Goal: Task Accomplishment & Management: Use online tool/utility

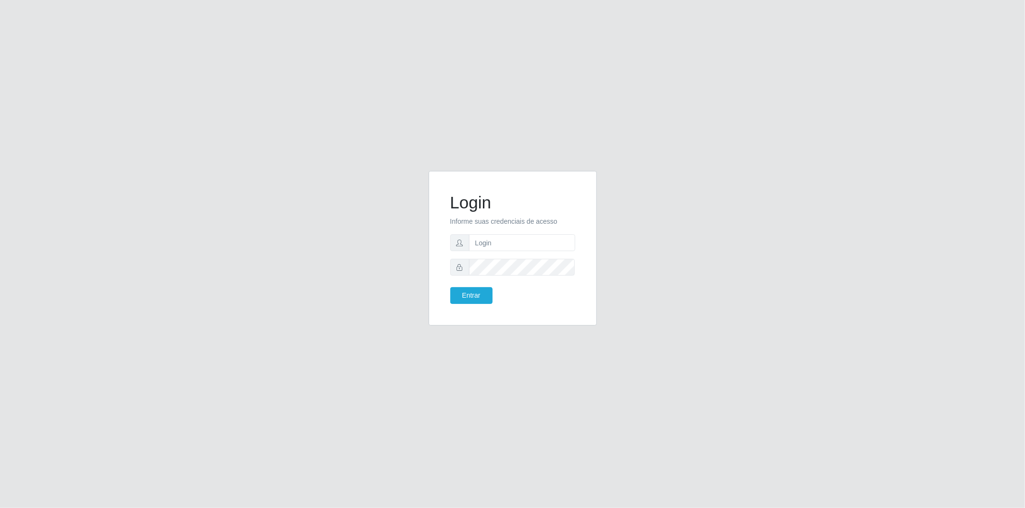
click at [545, 233] on form "Login Informe suas credenciais de acesso Entrar" at bounding box center [512, 248] width 125 height 111
click at [544, 243] on input "text" at bounding box center [522, 242] width 106 height 17
type input "[EMAIL_ADDRESS][DOMAIN_NAME]"
click at [450, 287] on button "Entrar" at bounding box center [471, 295] width 42 height 17
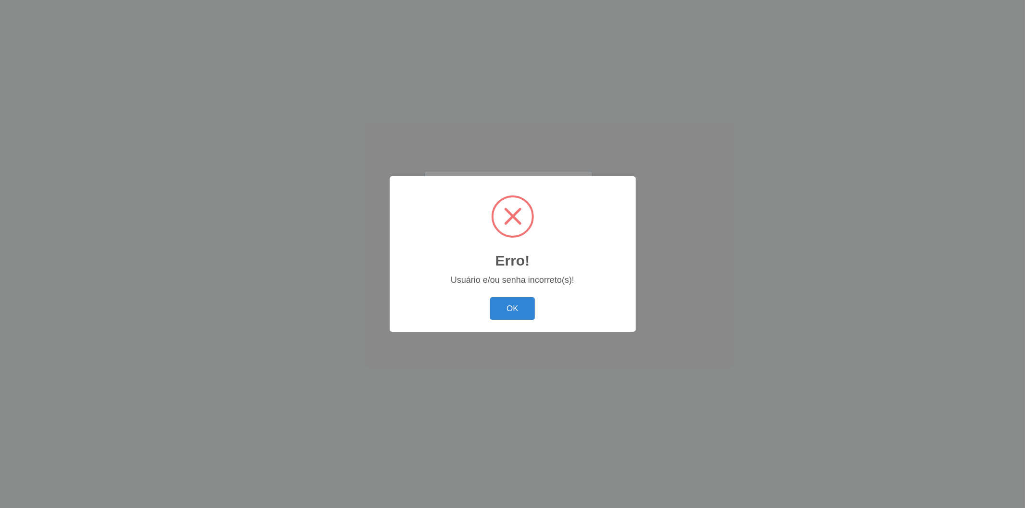
click at [490, 297] on button "OK" at bounding box center [512, 308] width 45 height 23
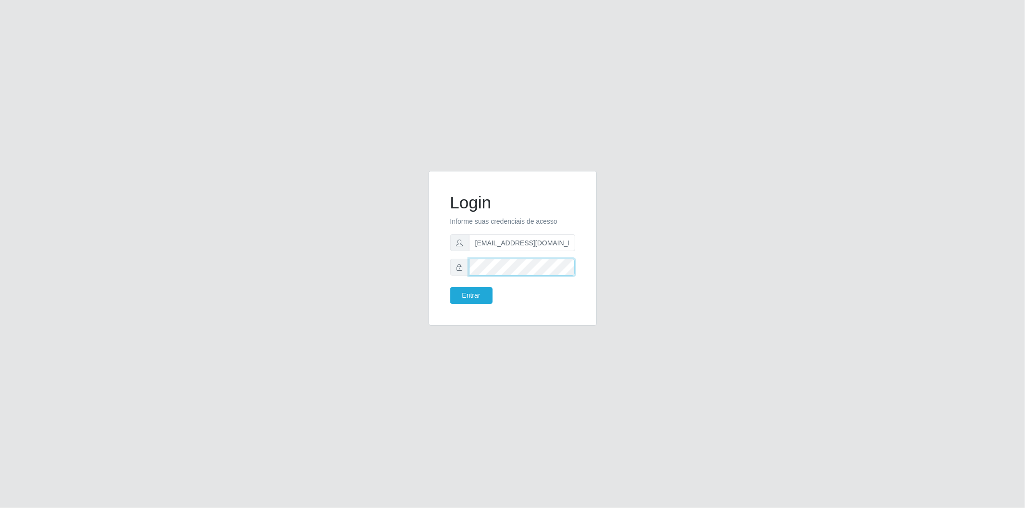
click at [450, 287] on button "Entrar" at bounding box center [471, 295] width 42 height 17
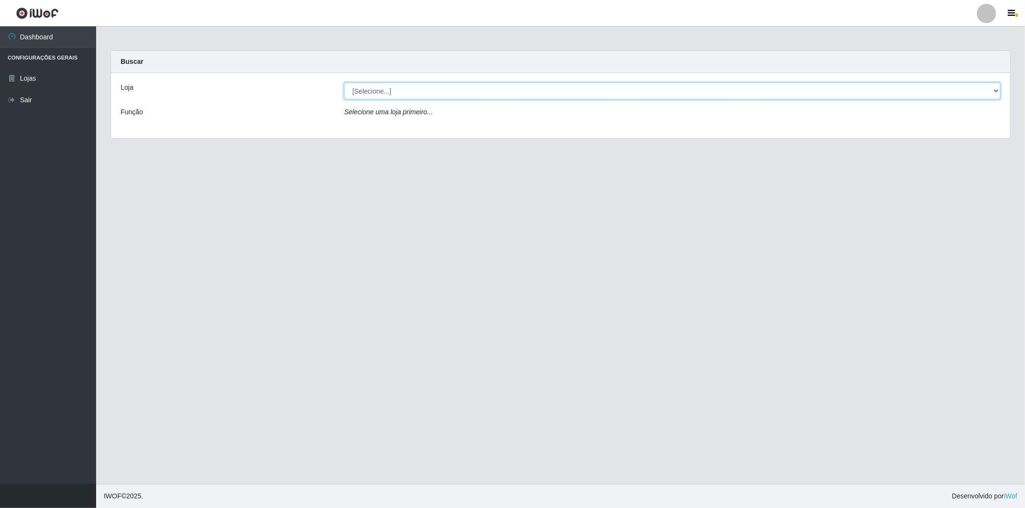
click at [731, 89] on select "[Selecione...] BomQueSó Agreste - Loja 2" at bounding box center [672, 91] width 656 height 17
select select "214"
click at [344, 83] on select "[Selecione...] BomQueSó Agreste - Loja 2" at bounding box center [672, 91] width 656 height 17
